Goal: Information Seeking & Learning: Learn about a topic

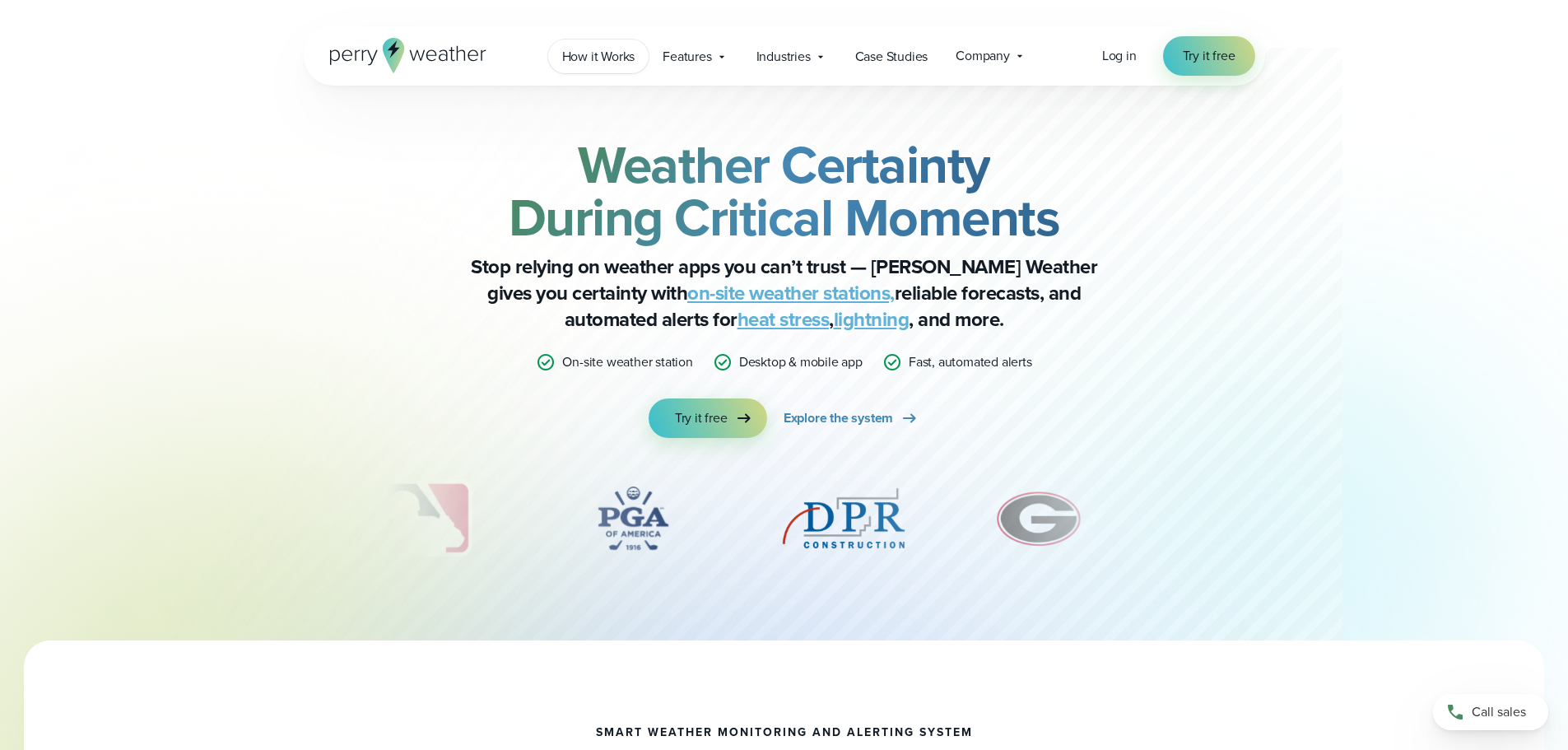
click at [609, 56] on span "How it Works" at bounding box center [598, 57] width 73 height 20
